Goal: Task Accomplishment & Management: Use online tool/utility

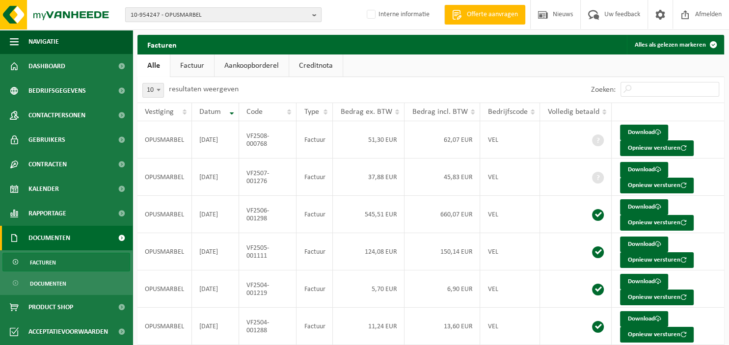
click at [312, 15] on button "10-954247 - OPUSMARBEL" at bounding box center [223, 14] width 196 height 15
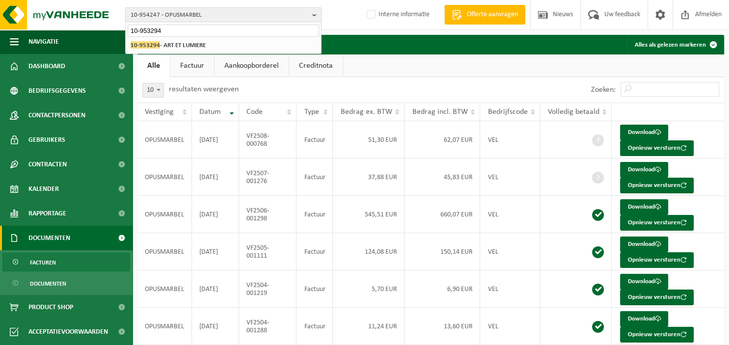
type input "10-953294"
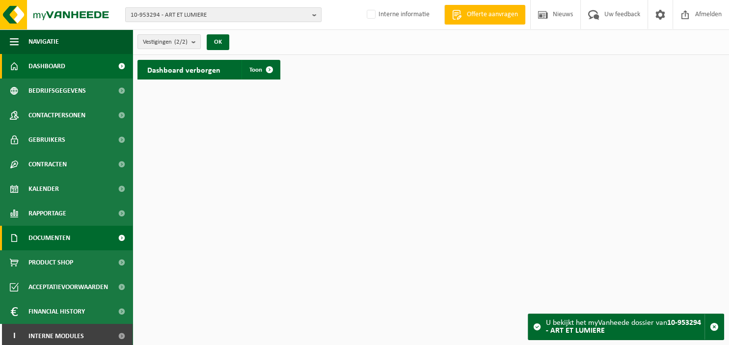
click at [56, 242] on span "Documenten" at bounding box center [49, 238] width 42 height 25
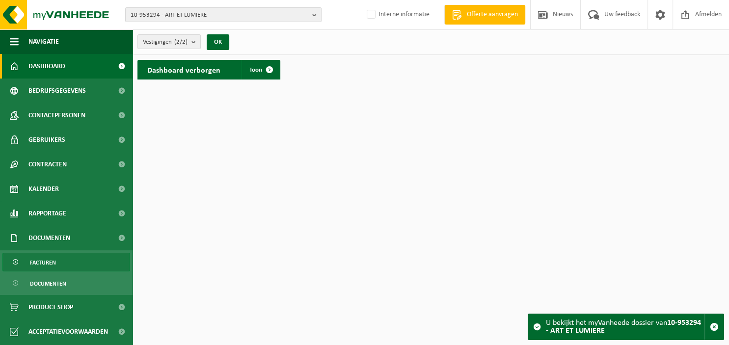
click at [67, 258] on link "Facturen" at bounding box center [66, 262] width 128 height 19
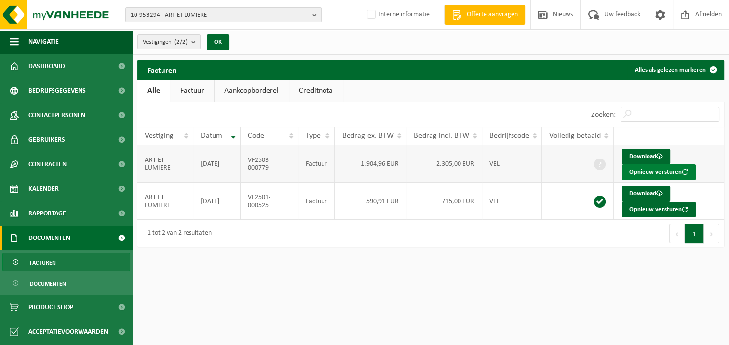
click at [643, 171] on button "Opnieuw versturen" at bounding box center [659, 172] width 74 height 16
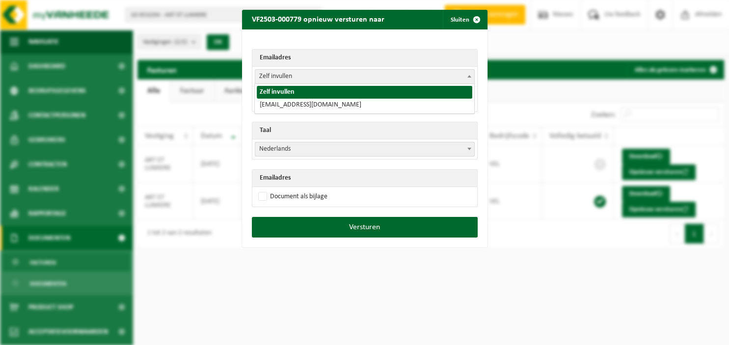
click at [471, 76] on span at bounding box center [469, 76] width 10 height 13
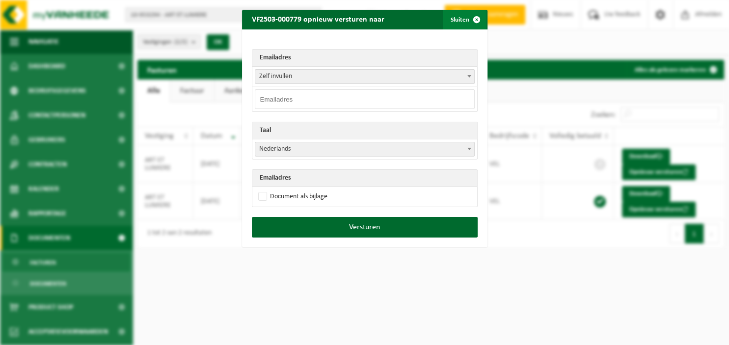
click at [476, 20] on span "button" at bounding box center [477, 20] width 20 height 20
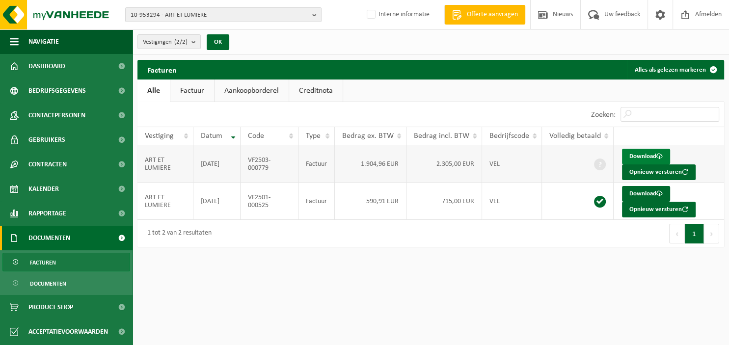
click at [637, 155] on link "Download" at bounding box center [646, 157] width 48 height 16
click at [645, 193] on link "Download" at bounding box center [646, 194] width 48 height 16
click at [644, 156] on link "Download" at bounding box center [646, 157] width 48 height 16
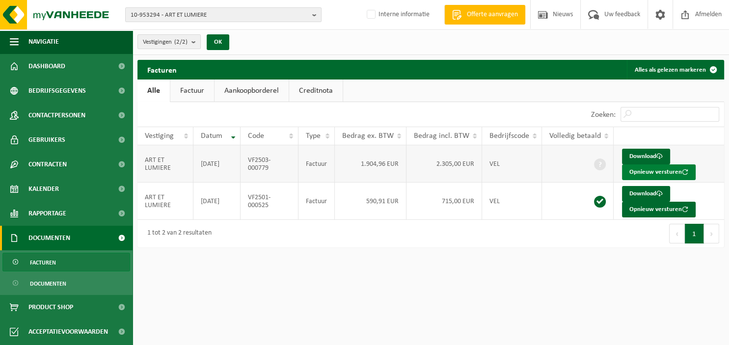
click at [629, 170] on button "Opnieuw versturen" at bounding box center [659, 172] width 74 height 16
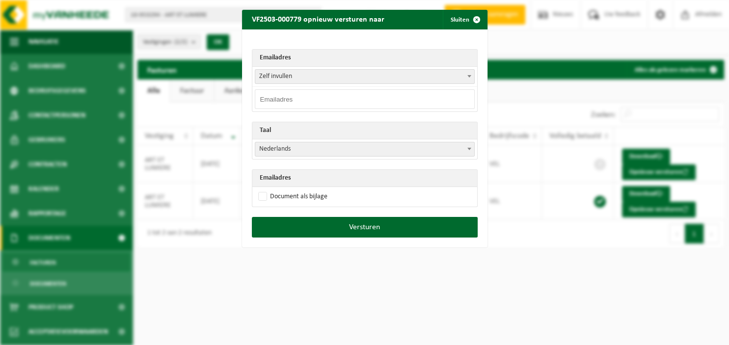
click at [468, 78] on span at bounding box center [469, 76] width 10 height 13
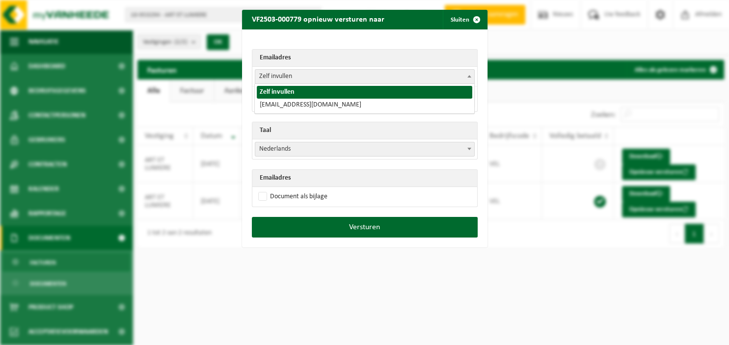
click at [333, 42] on div "Emailadres Zelf invullen [EMAIL_ADDRESS][DOMAIN_NAME] Zelf invullen Taal Nederl…" at bounding box center [364, 122] width 245 height 187
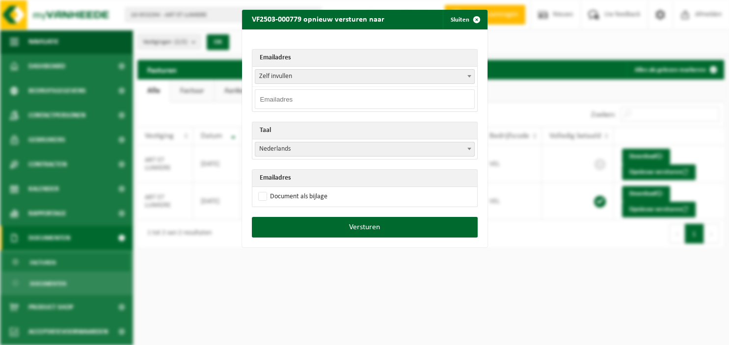
click at [312, 97] on input "email" at bounding box center [365, 99] width 220 height 20
click at [467, 77] on span at bounding box center [469, 76] width 10 height 13
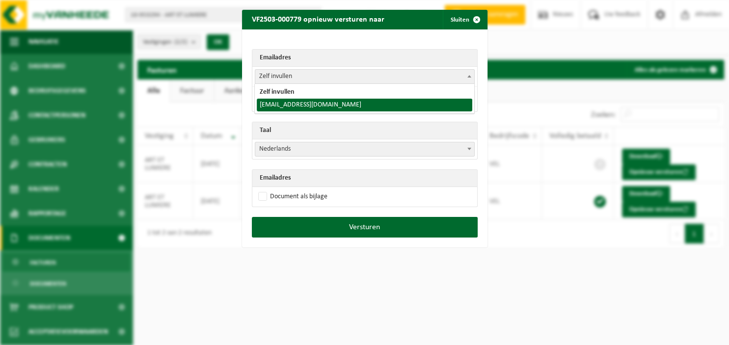
select select "[EMAIL_ADDRESS][DOMAIN_NAME]"
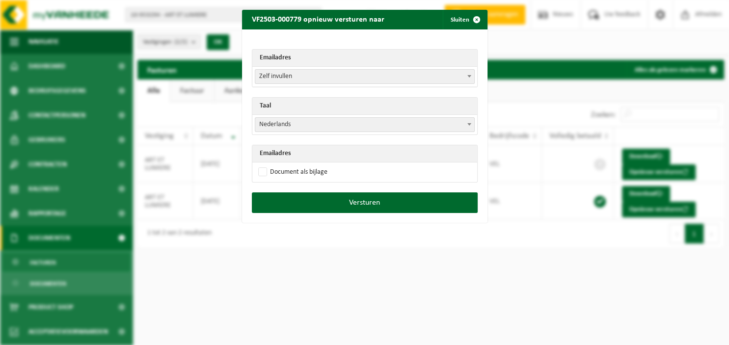
click at [470, 123] on b at bounding box center [469, 124] width 4 height 2
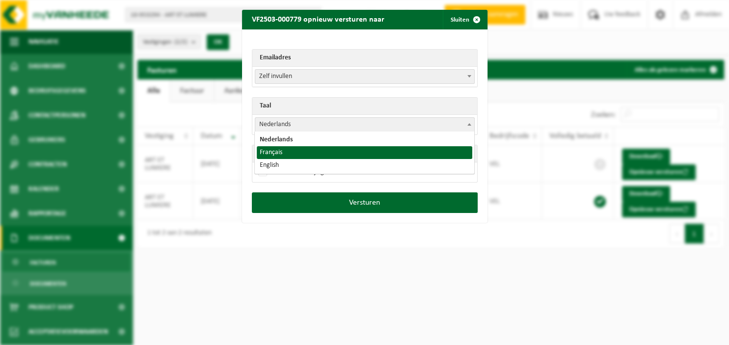
select select "fr"
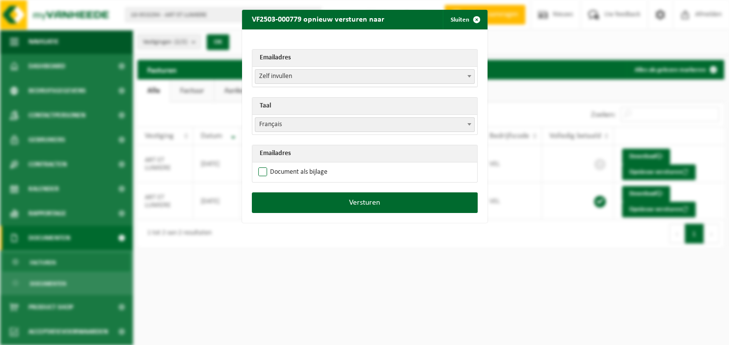
click at [281, 171] on label "Document als bijlage" at bounding box center [291, 172] width 71 height 15
click at [281, 165] on input "Document als bijlage" at bounding box center [376, 164] width 245 height 0
checkbox input "true"
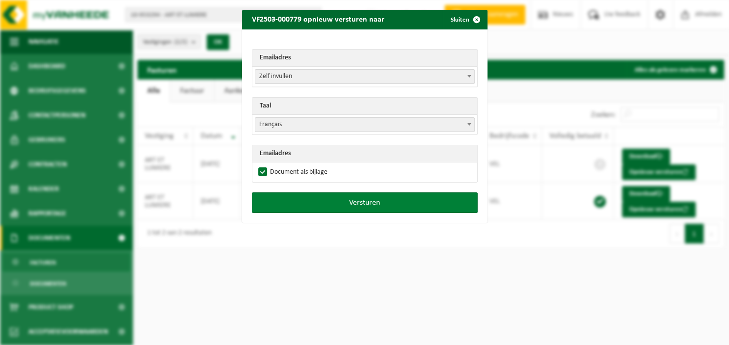
click at [329, 198] on button "Versturen" at bounding box center [365, 202] width 226 height 21
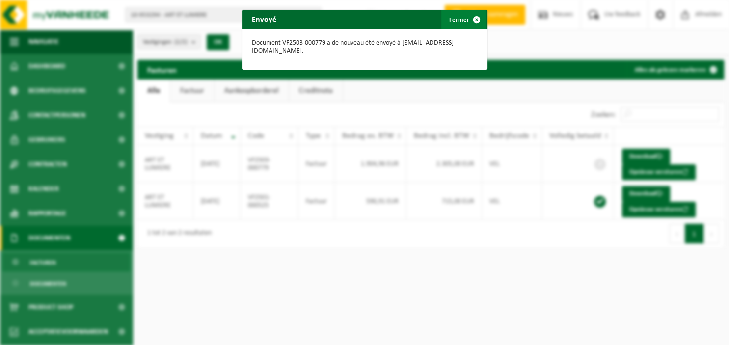
click at [473, 20] on span "button" at bounding box center [477, 20] width 20 height 20
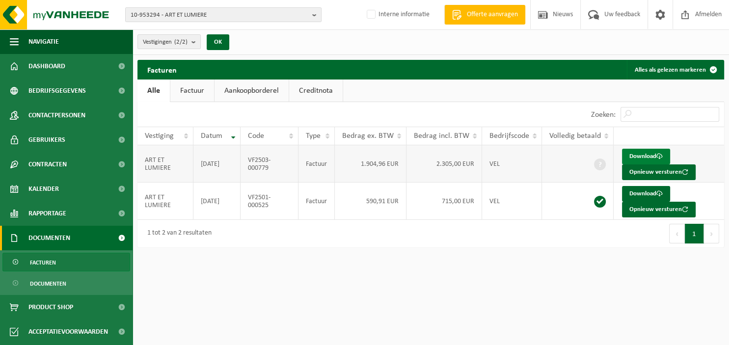
click at [641, 156] on link "Download" at bounding box center [646, 157] width 48 height 16
